Goal: Information Seeking & Learning: Check status

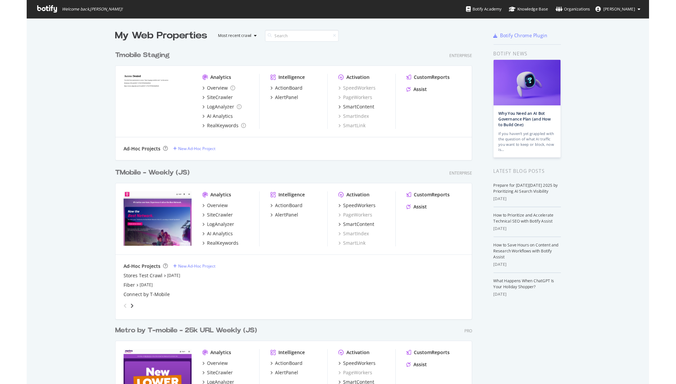
scroll to position [321, 519]
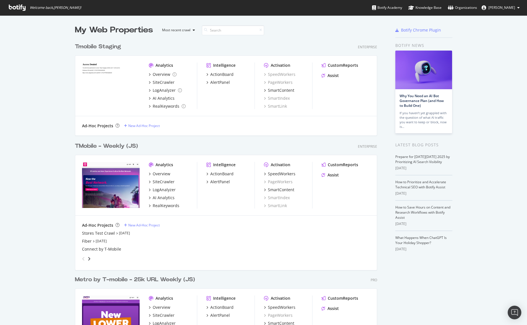
click at [106, 145] on div "TMobile - Weekly (JS)" at bounding box center [106, 146] width 63 height 8
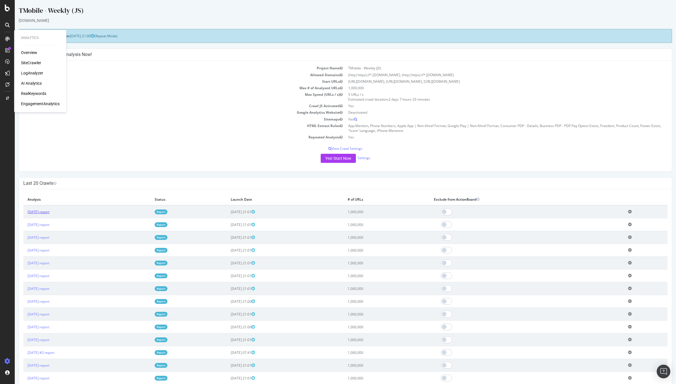
click at [42, 212] on link "[DATE] report" at bounding box center [39, 211] width 22 height 5
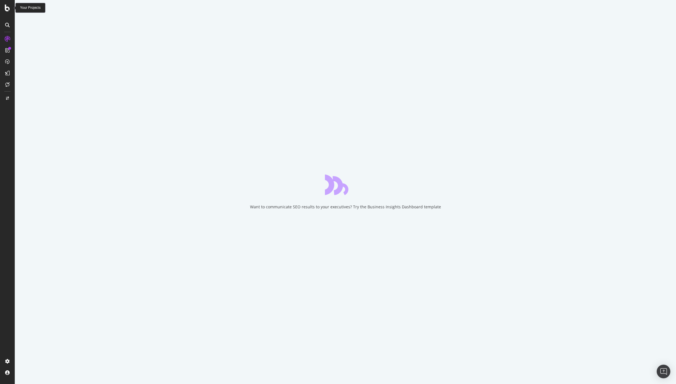
click at [5, 8] on icon at bounding box center [7, 8] width 5 height 7
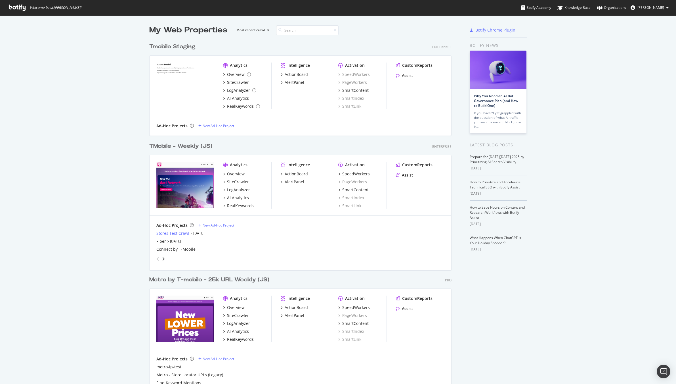
click at [181, 232] on div "Stores Test Crawl" at bounding box center [172, 233] width 33 height 6
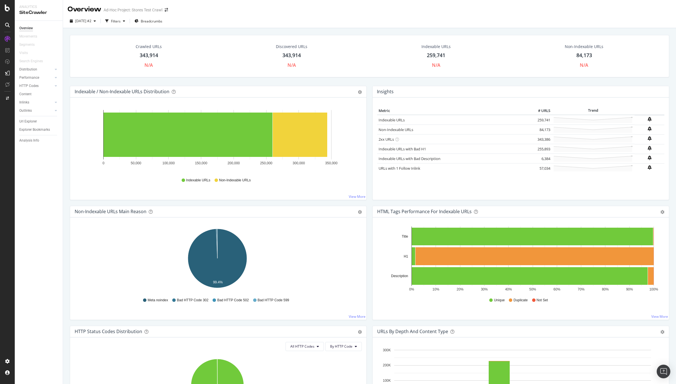
click at [148, 53] on div "343,914" at bounding box center [149, 55] width 18 height 7
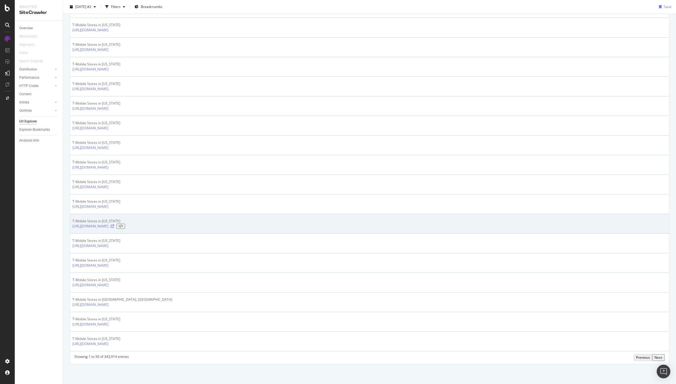
scroll to position [816, 0]
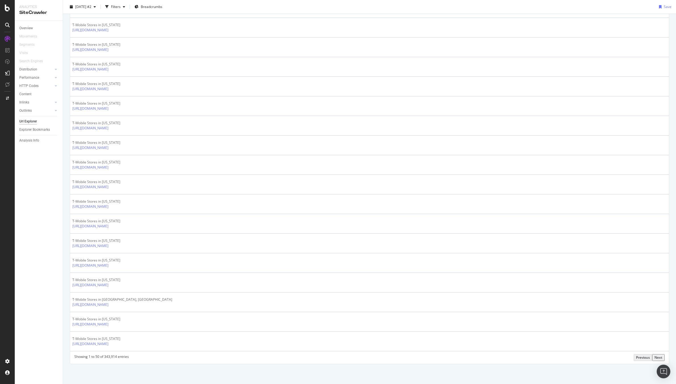
click at [527, 325] on div "Next" at bounding box center [659, 357] width 8 height 5
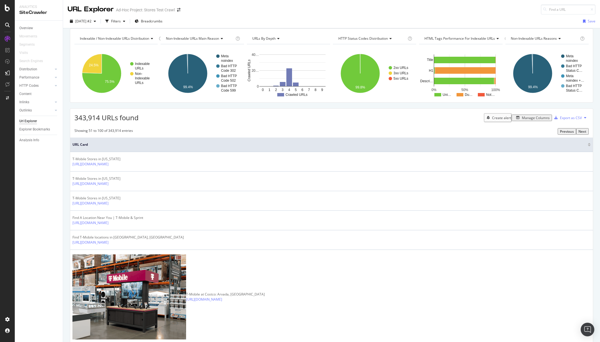
click at [24, 207] on div "Overview Movements Segments Visits Search Engines Distribution Top Charts Insig…" at bounding box center [39, 182] width 48 height 322
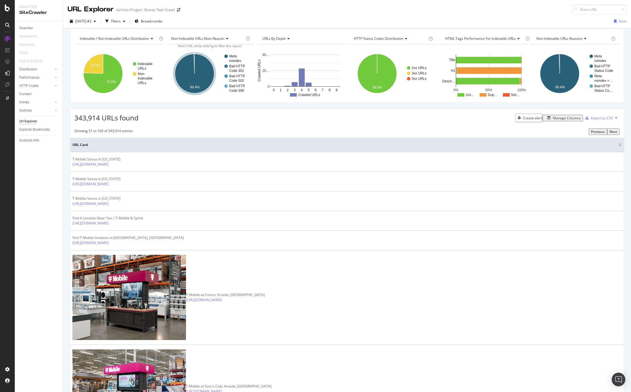
click at [36, 166] on div "Overview Movements Segments Visits Search Engines Distribution Top Charts Insig…" at bounding box center [39, 206] width 48 height 371
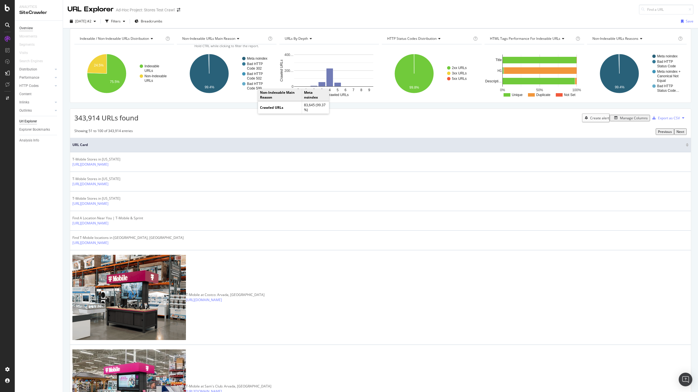
click at [27, 28] on div "Overview" at bounding box center [26, 28] width 14 height 6
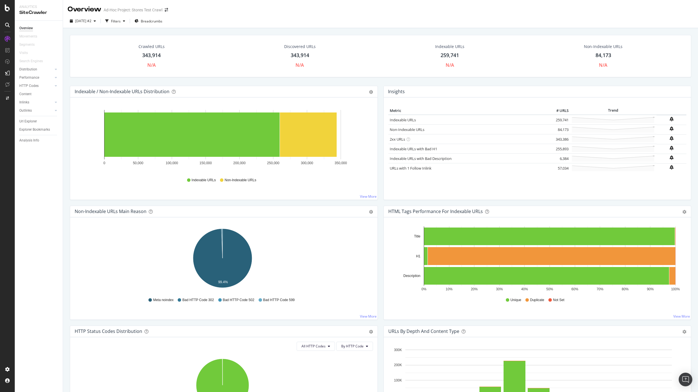
click at [374, 23] on div "[DATE] #2 Filters Breadcrumbs" at bounding box center [380, 21] width 635 height 11
click at [7, 10] on icon at bounding box center [7, 8] width 5 height 7
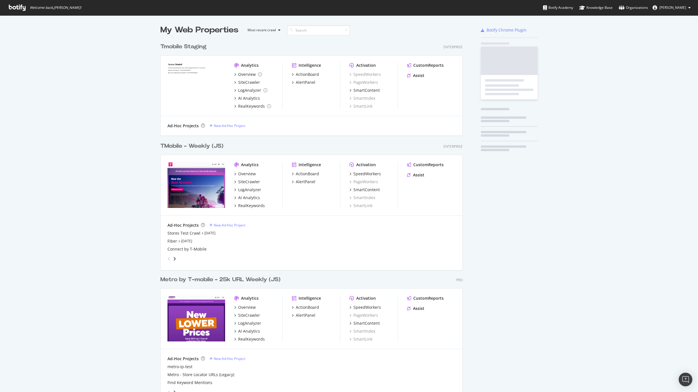
scroll to position [388, 690]
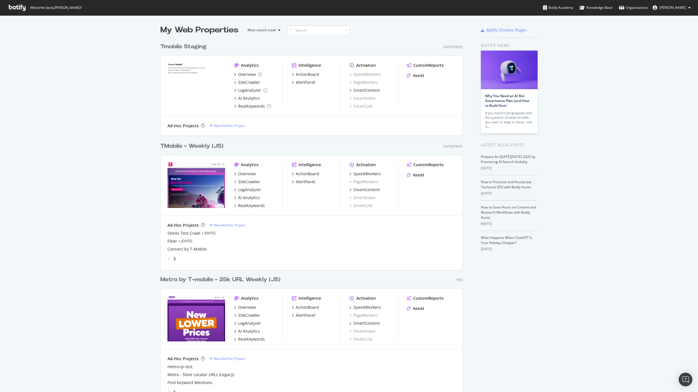
click at [176, 147] on div "TMobile - Weekly (JS)" at bounding box center [191, 146] width 63 height 8
